Goal: Task Accomplishment & Management: Use online tool/utility

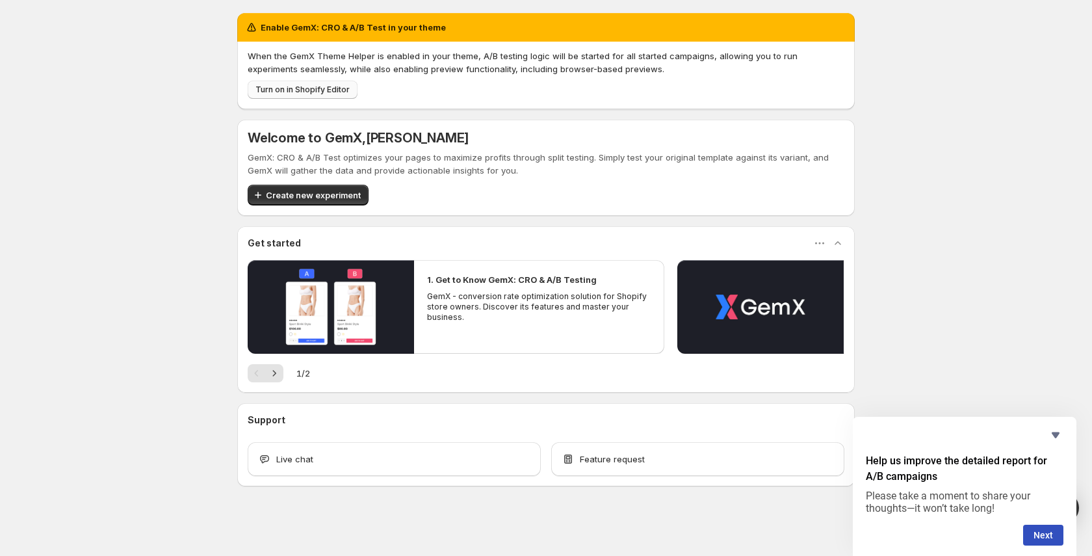
click at [336, 89] on span "Turn on in Shopify Editor" at bounding box center [303, 90] width 94 height 10
click at [144, 126] on div "Enable GemX: CRO & A/B Test in your theme When the GemX Theme Helper is enabled…" at bounding box center [546, 278] width 1092 height 557
click at [145, 165] on div "Enable GemX: CRO & A/B Test in your theme When the GemX Theme Helper is enabled…" at bounding box center [546, 278] width 1092 height 557
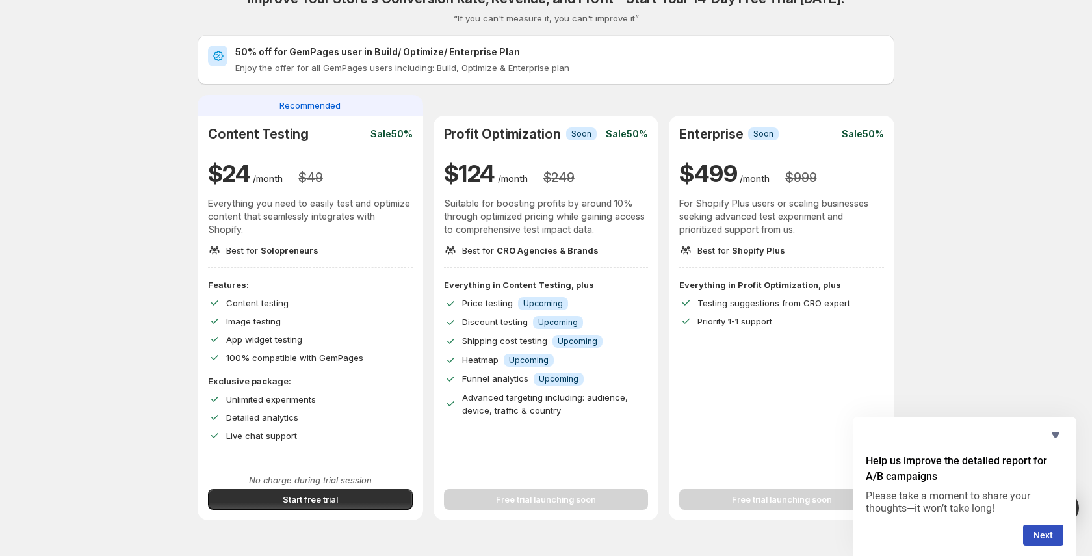
scroll to position [25, 0]
click at [339, 47] on h2 "50% off for GemPages user in Build/ Optimize/ Enterprise Plan" at bounding box center [559, 51] width 649 height 13
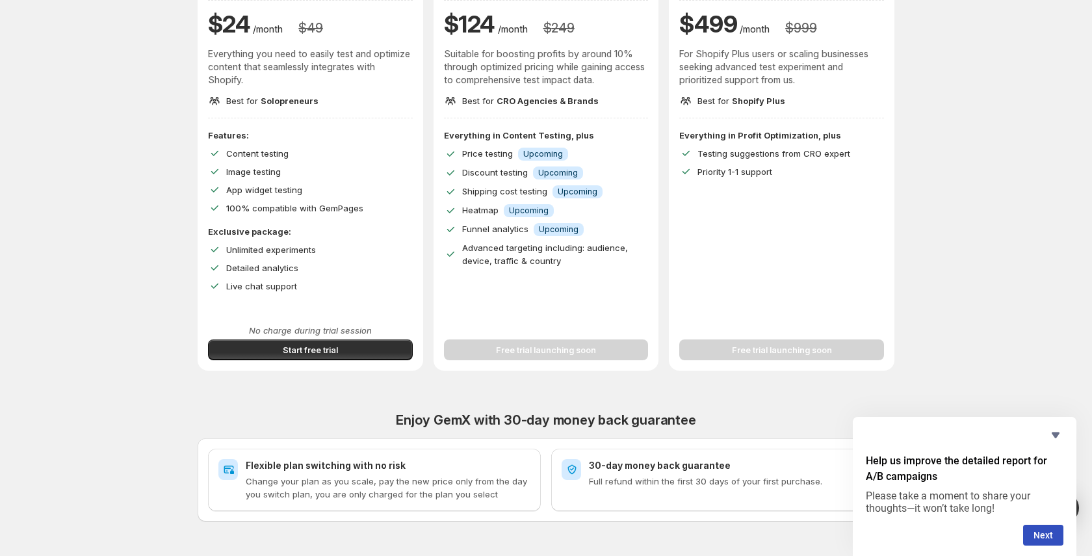
scroll to position [177, 0]
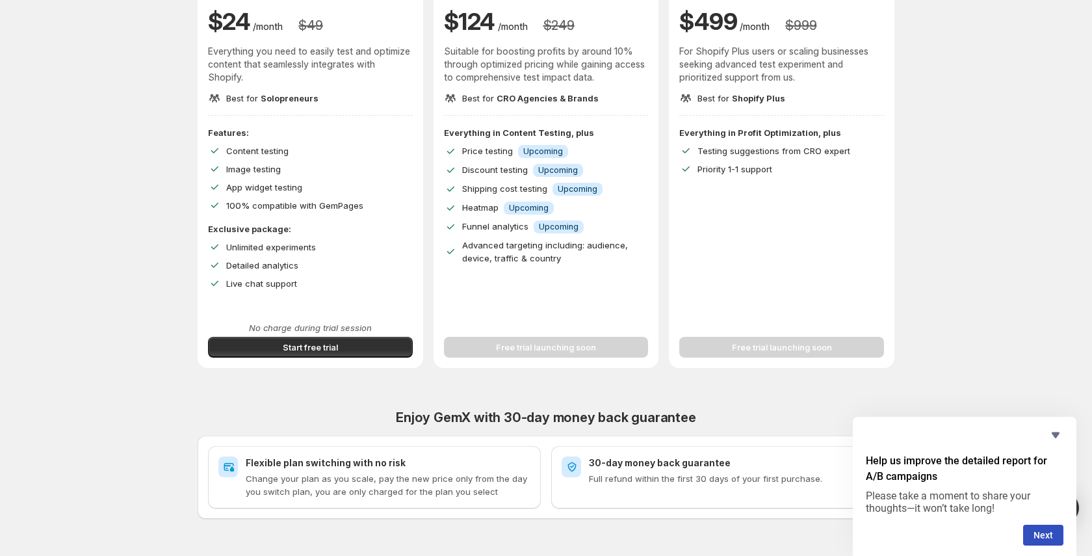
click at [1052, 432] on icon "Hide survey" at bounding box center [1056, 435] width 8 height 6
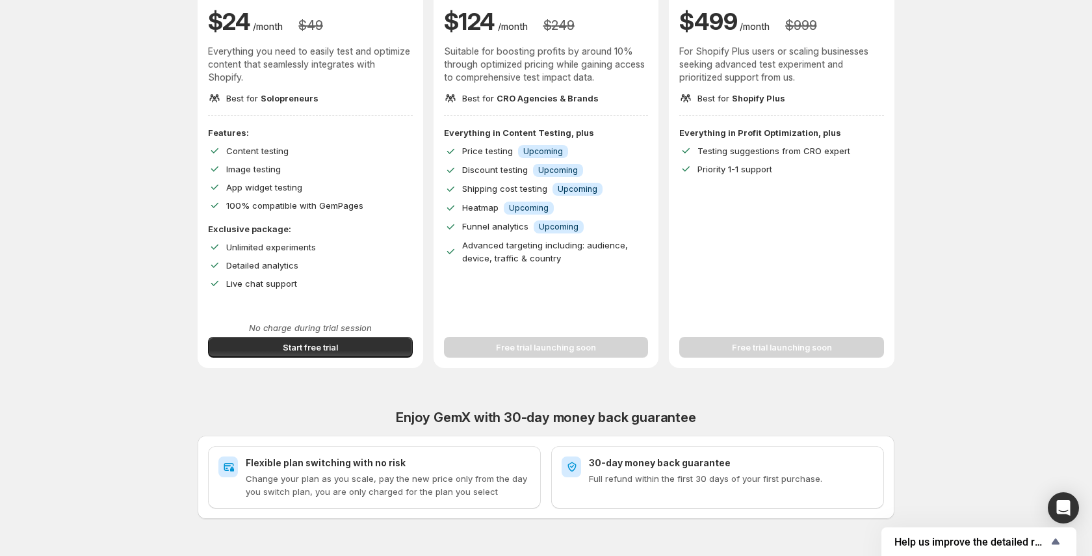
click at [304, 476] on p "Change your plan as you scale, pay the new price only from the day you switch p…" at bounding box center [388, 485] width 285 height 26
